Goal: Task Accomplishment & Management: Manage account settings

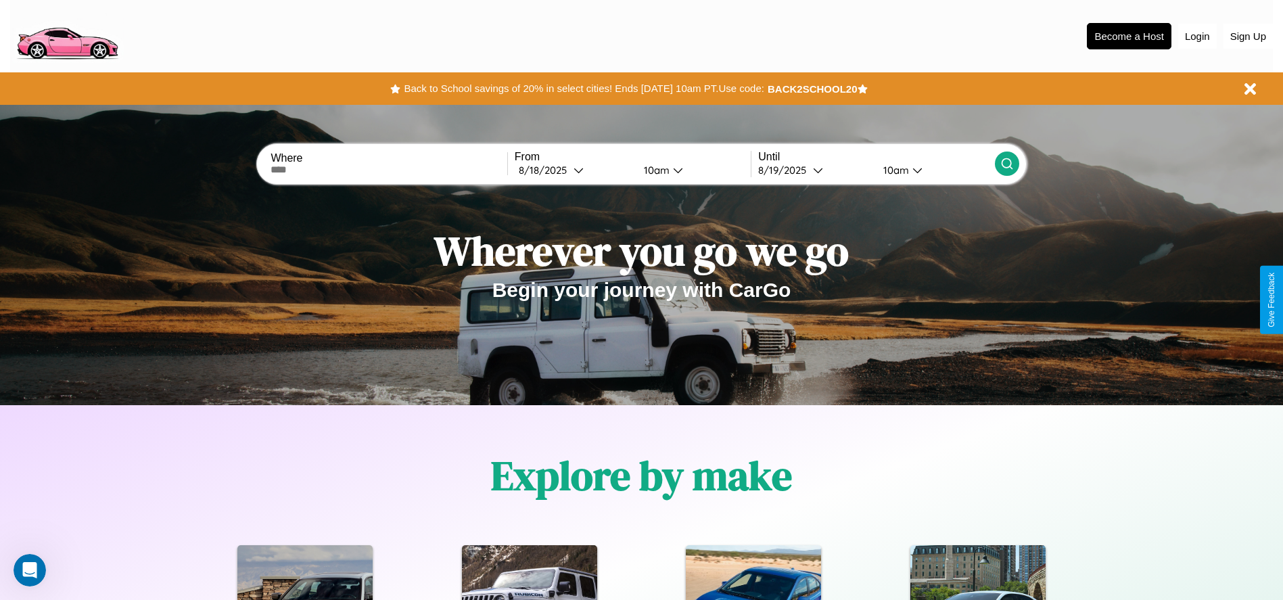
scroll to position [281, 0]
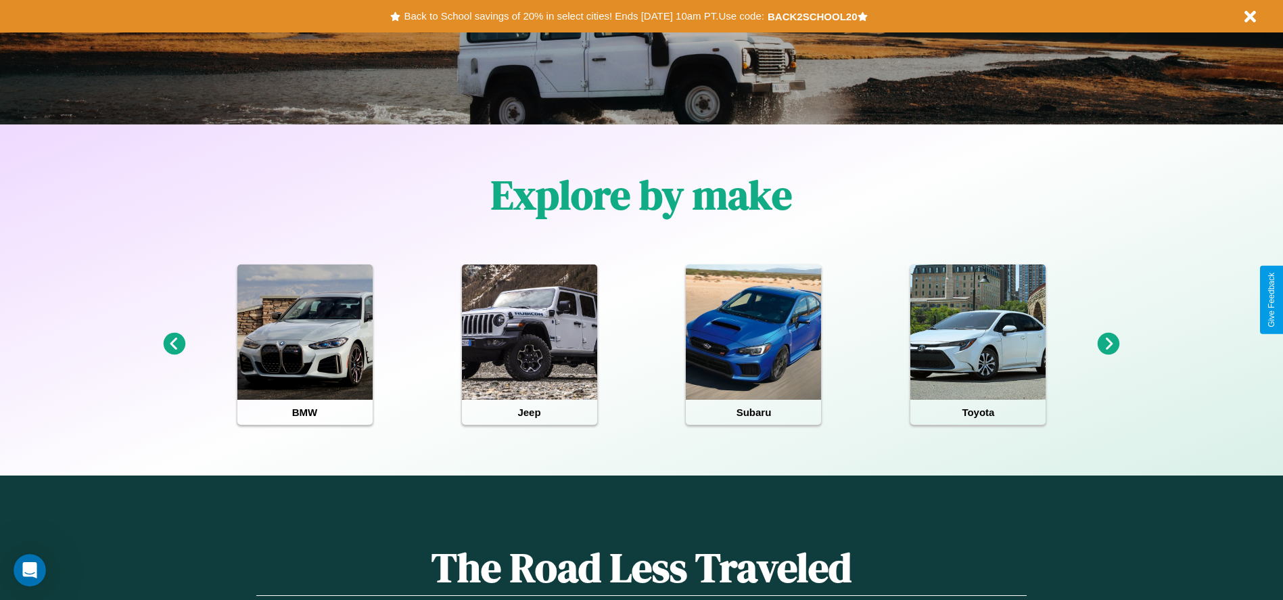
click at [174, 344] on icon at bounding box center [174, 344] width 22 height 22
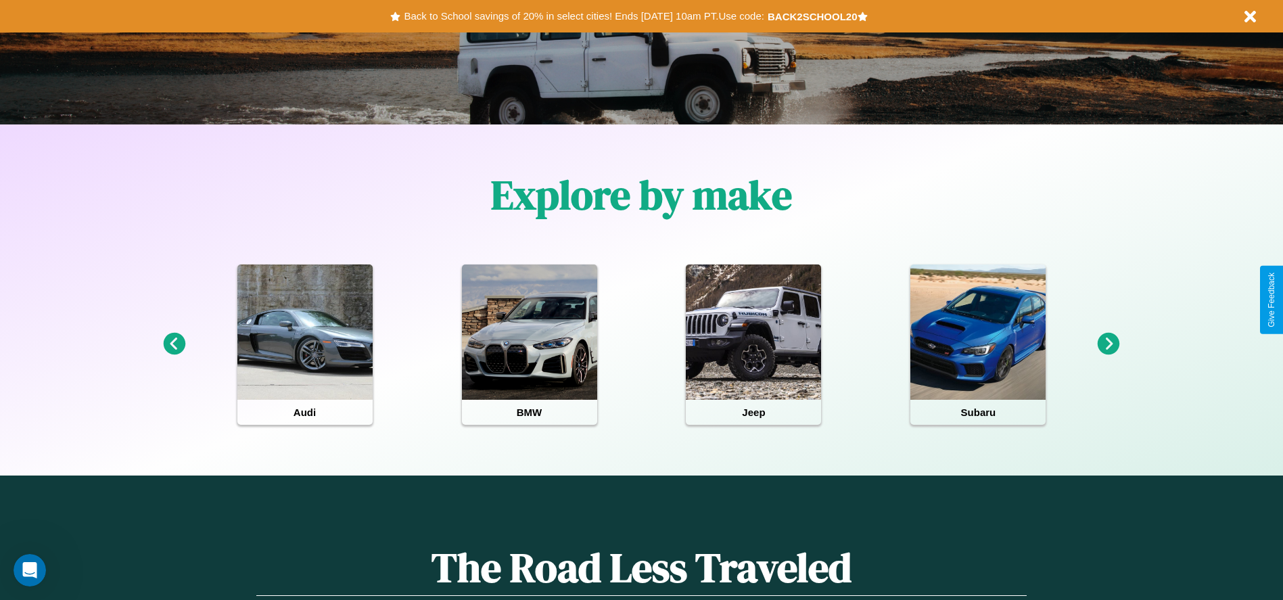
click at [174, 344] on icon at bounding box center [174, 344] width 22 height 22
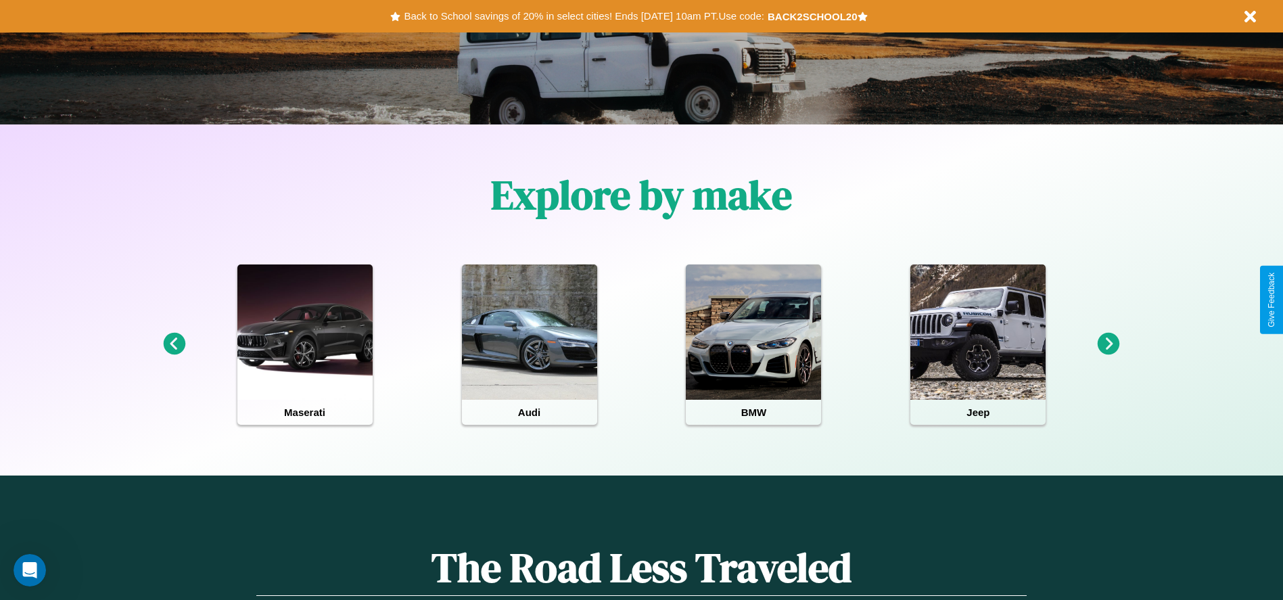
click at [1108, 344] on icon at bounding box center [1108, 344] width 22 height 22
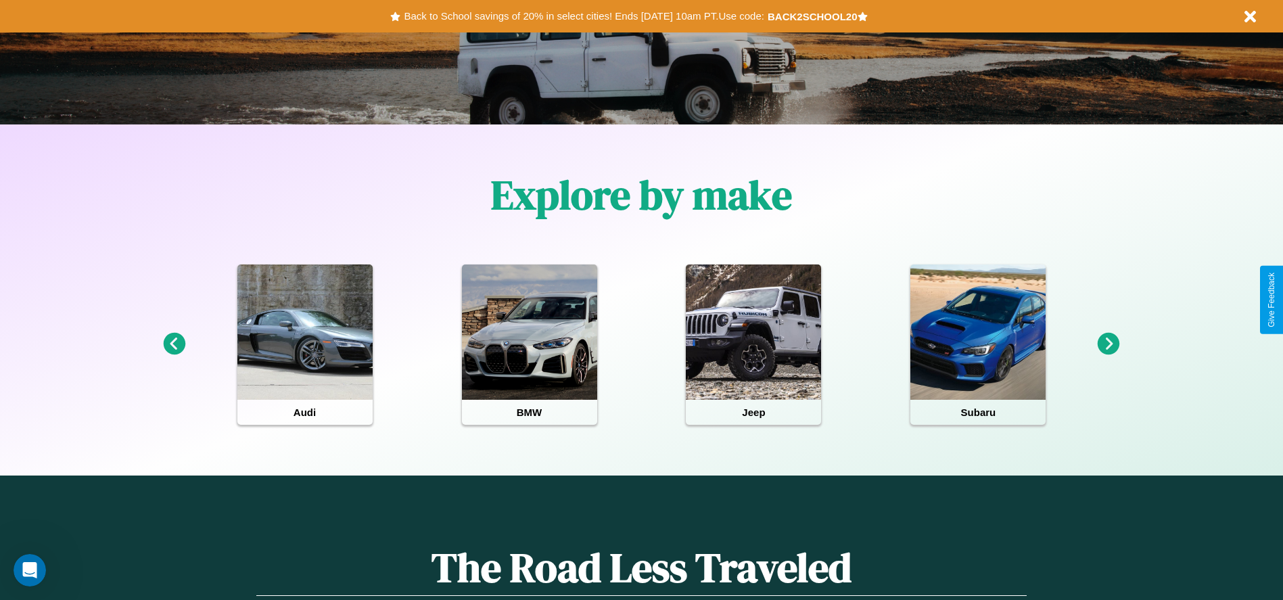
click at [174, 344] on icon at bounding box center [174, 344] width 22 height 22
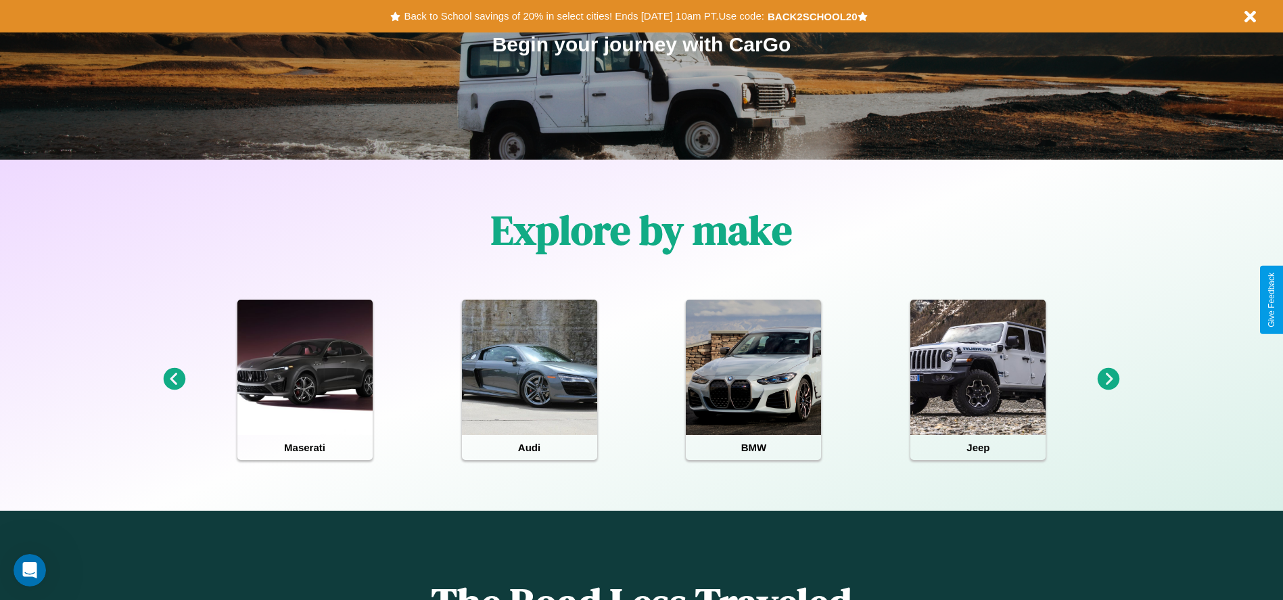
scroll to position [0, 0]
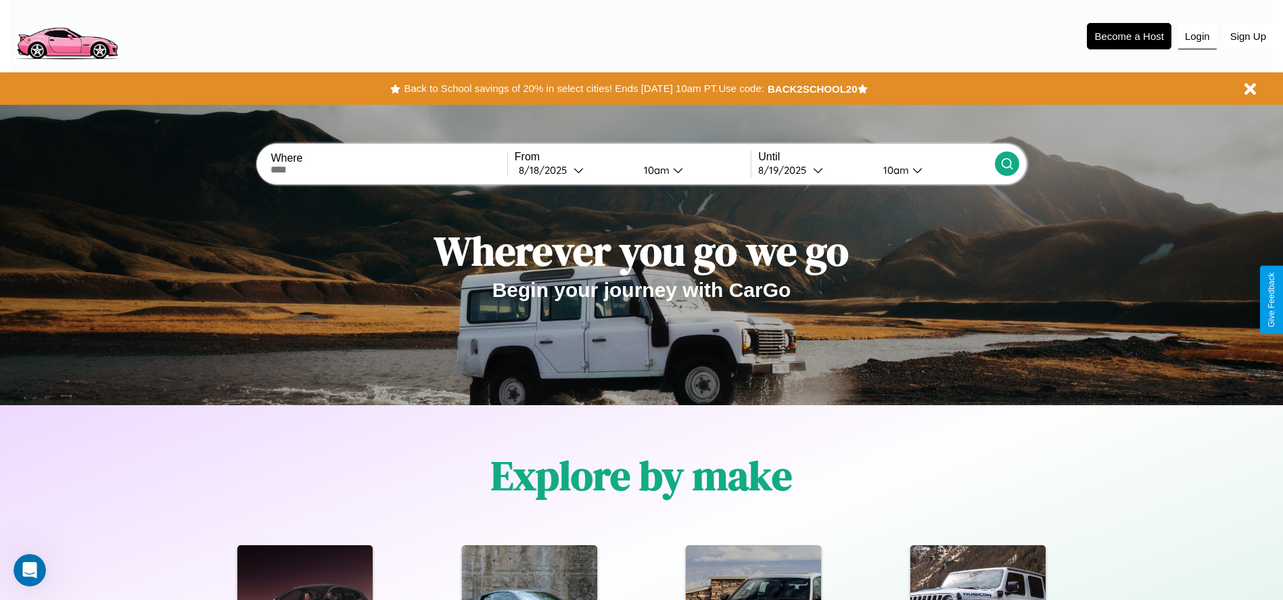
click at [1197, 36] on button "Login" at bounding box center [1197, 37] width 39 height 26
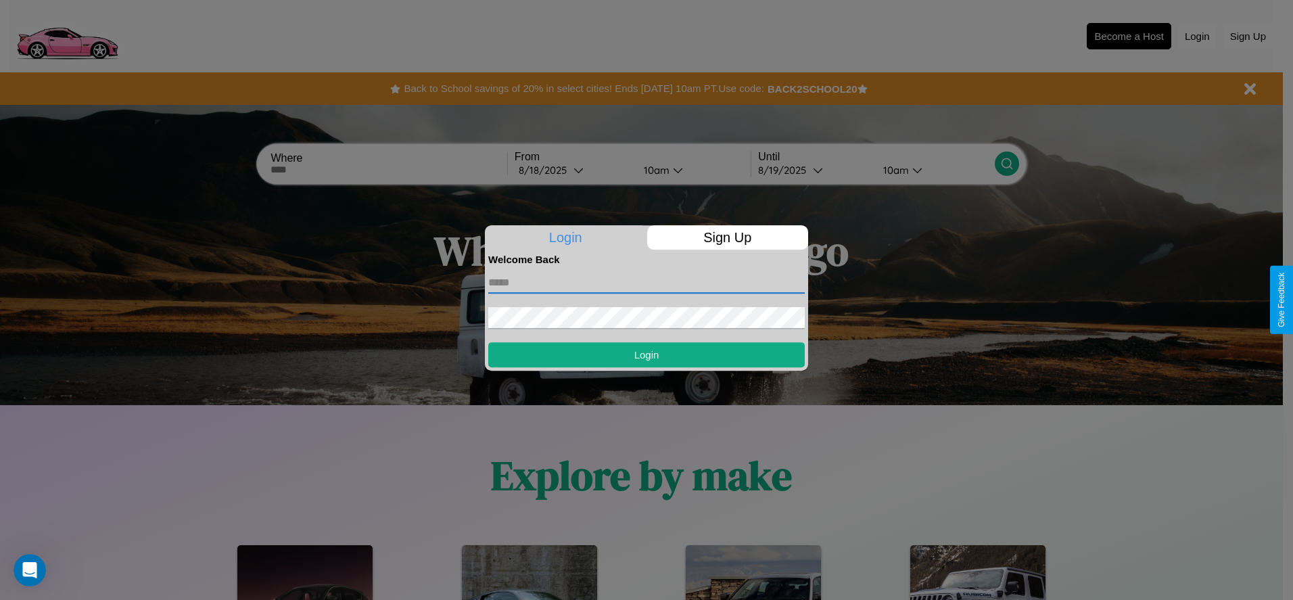
click at [646, 282] on input "text" at bounding box center [646, 283] width 316 height 22
type input "**********"
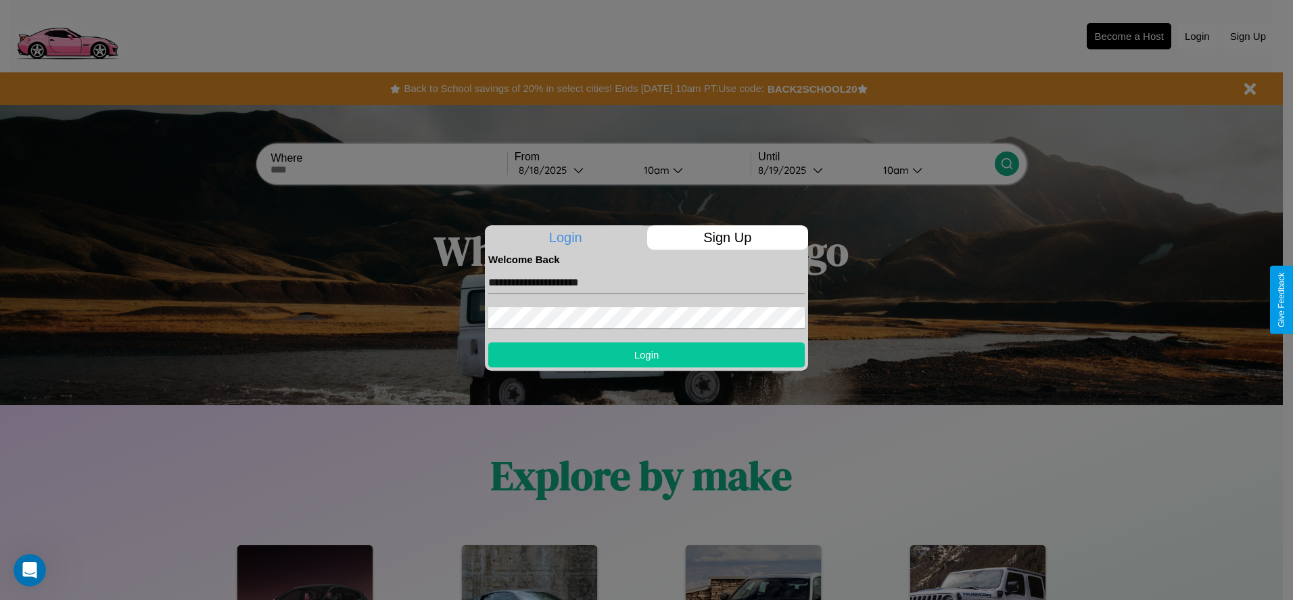
click at [646, 354] on button "Login" at bounding box center [646, 354] width 316 height 25
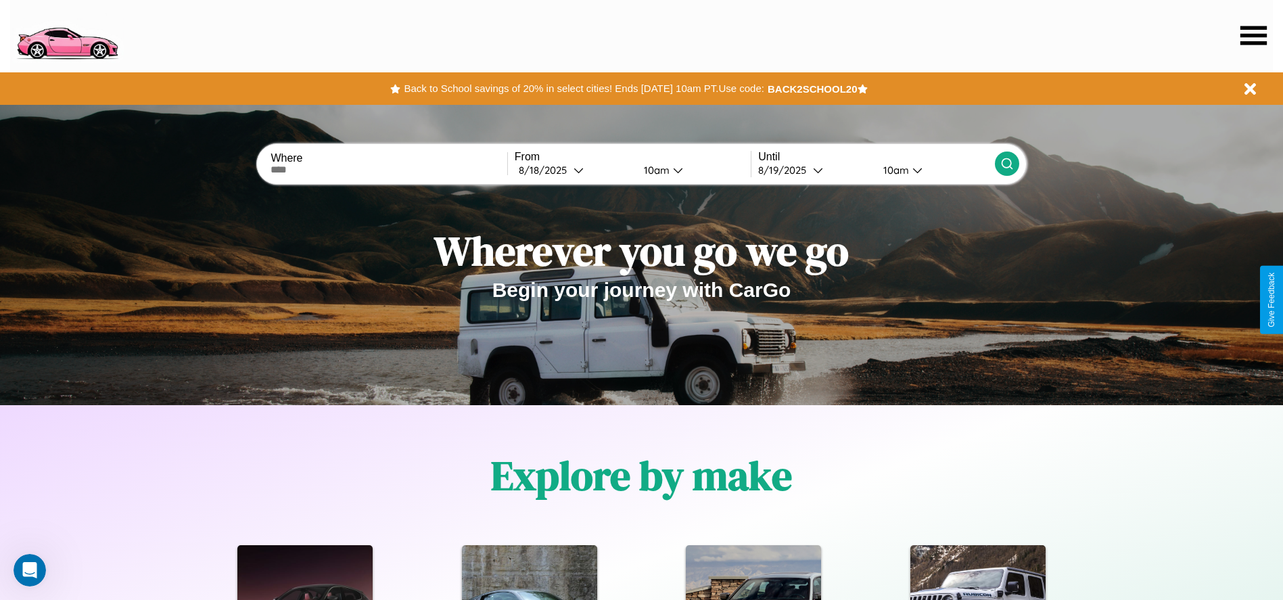
click at [1253, 35] on icon at bounding box center [1253, 35] width 26 height 19
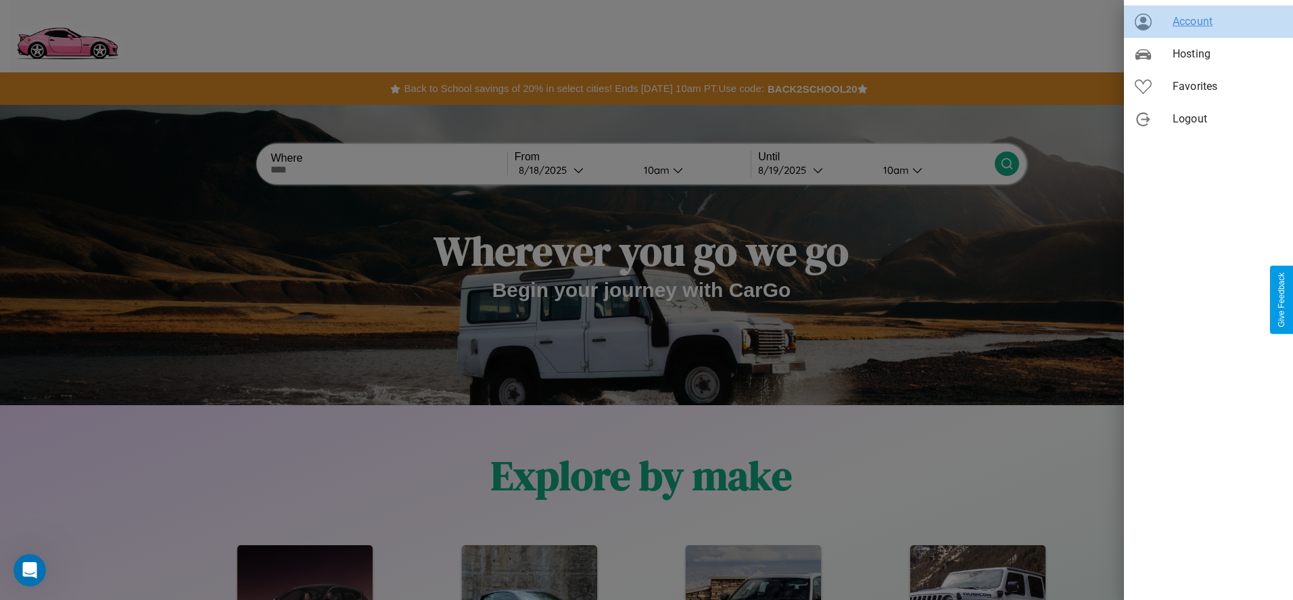
click at [1208, 22] on span "Account" at bounding box center [1227, 22] width 110 height 16
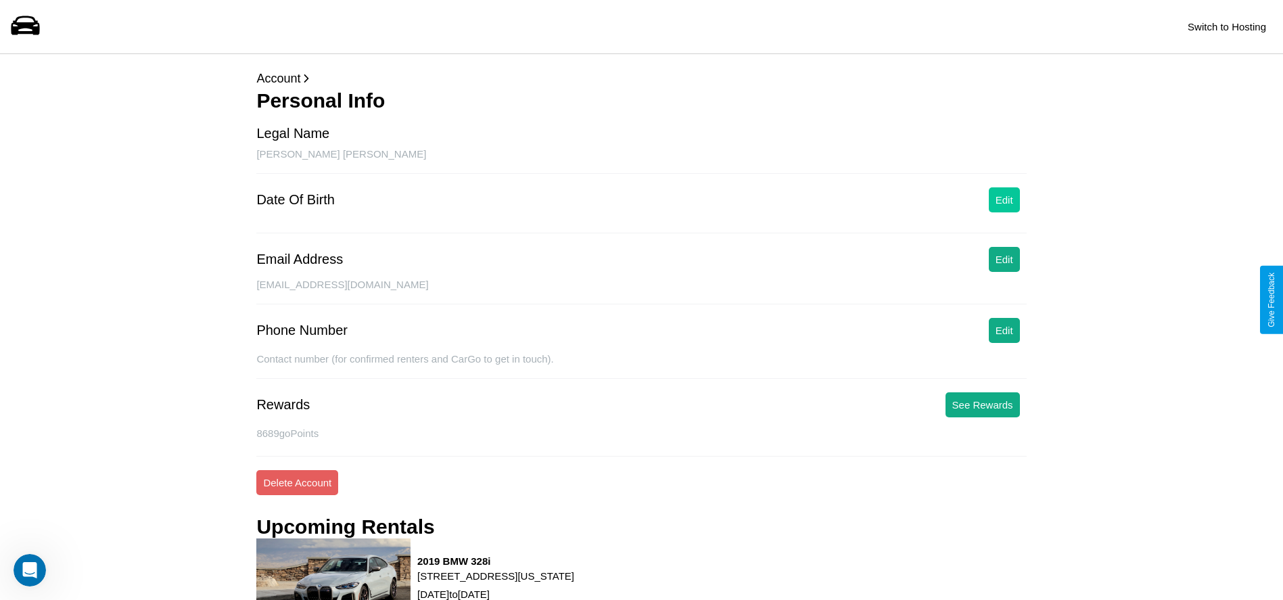
click at [1003, 199] on button "Edit" at bounding box center [1003, 199] width 31 height 25
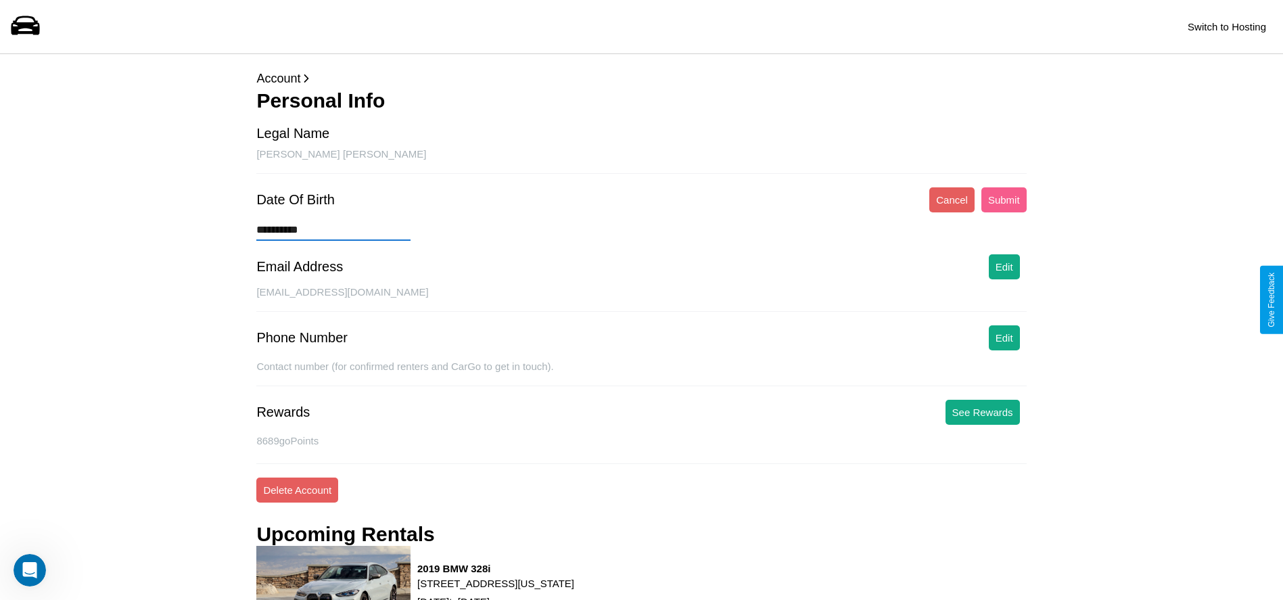
type input "**********"
